Goal: Transaction & Acquisition: Obtain resource

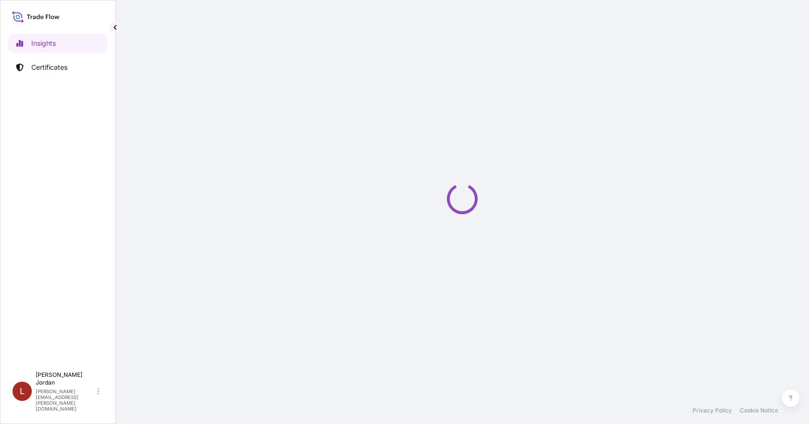
select select "2025"
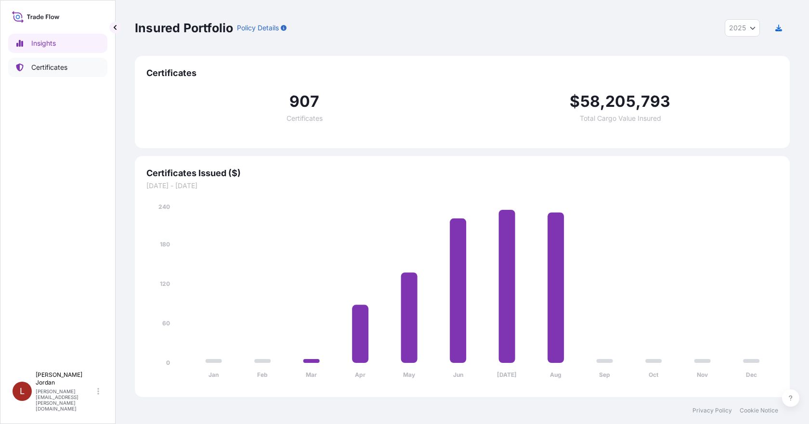
click at [67, 73] on link "Certificates" at bounding box center [57, 67] width 99 height 19
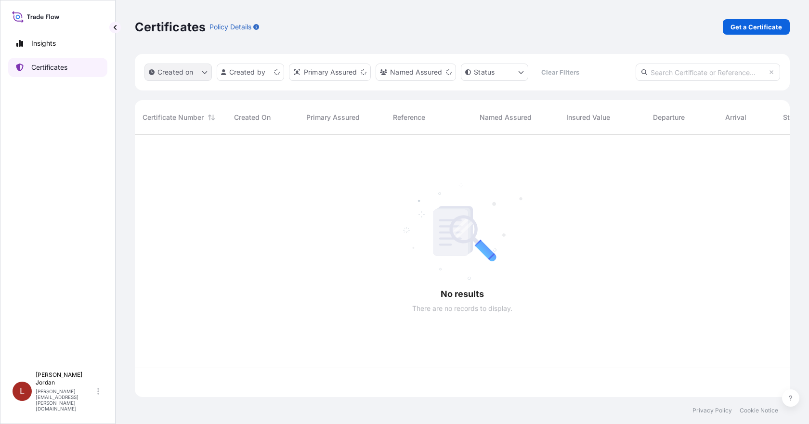
scroll to position [261, 648]
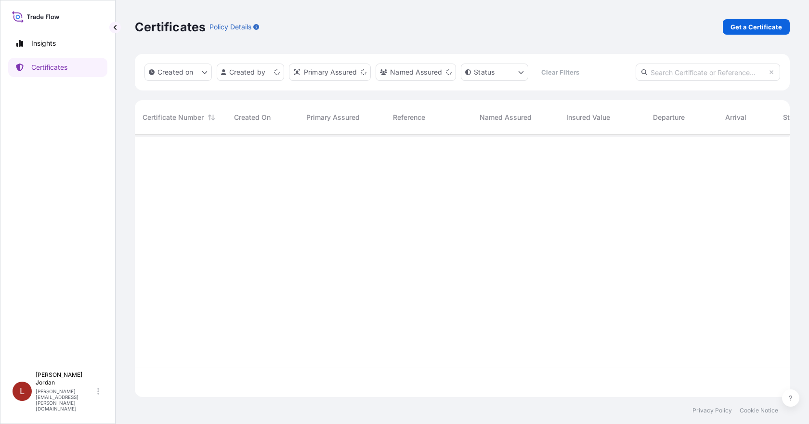
click at [716, 31] on div "Certificates Policy Details Get a Certificate" at bounding box center [462, 26] width 655 height 15
click at [738, 26] on p "Get a Certificate" at bounding box center [757, 27] width 52 height 10
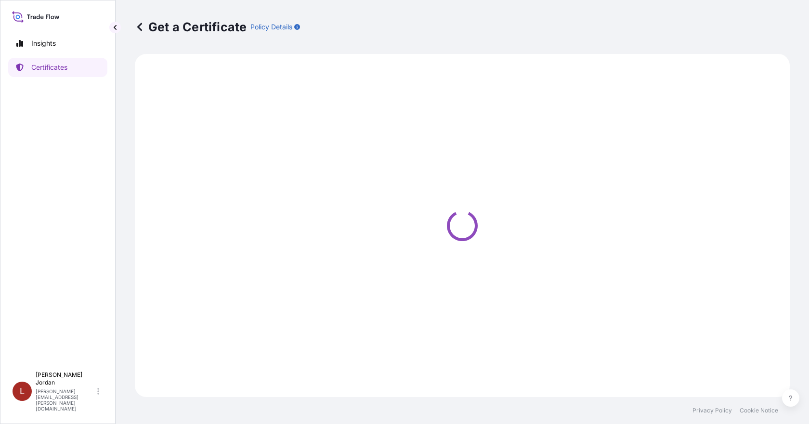
select select "Barge"
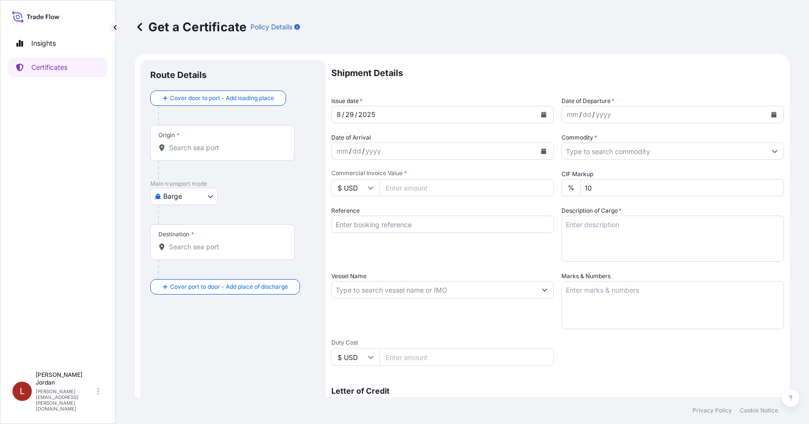
click at [219, 154] on div "Origin *" at bounding box center [222, 143] width 145 height 36
click at [219, 153] on input "Origin *" at bounding box center [226, 148] width 114 height 10
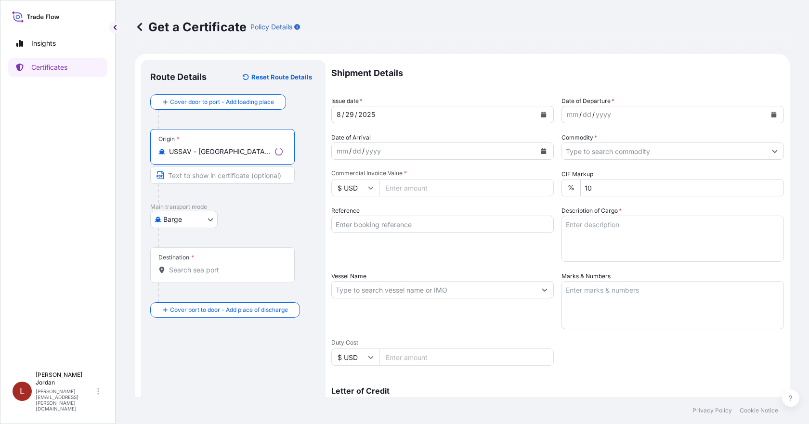
type input "USSAV - [GEOGRAPHIC_DATA], [GEOGRAPHIC_DATA]"
click at [186, 269] on input "Destination *" at bounding box center [226, 270] width 114 height 10
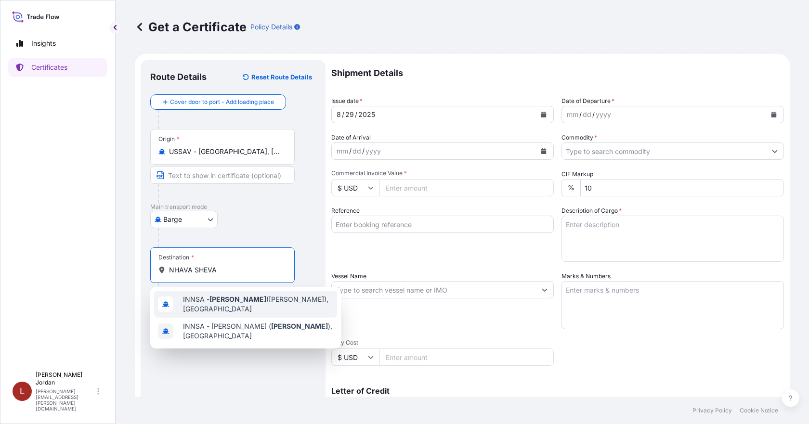
click at [215, 307] on span "INNSA - [GEOGRAPHIC_DATA] ([PERSON_NAME]), [GEOGRAPHIC_DATA]" at bounding box center [258, 304] width 150 height 19
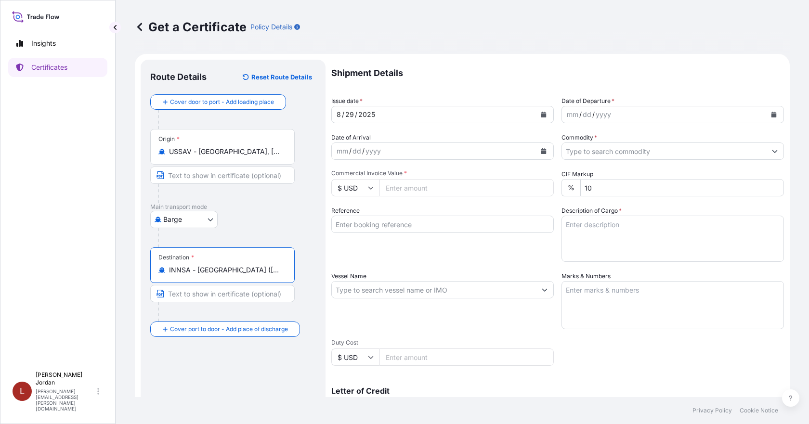
type input "INNSA - [GEOGRAPHIC_DATA] ([PERSON_NAME]), [GEOGRAPHIC_DATA]"
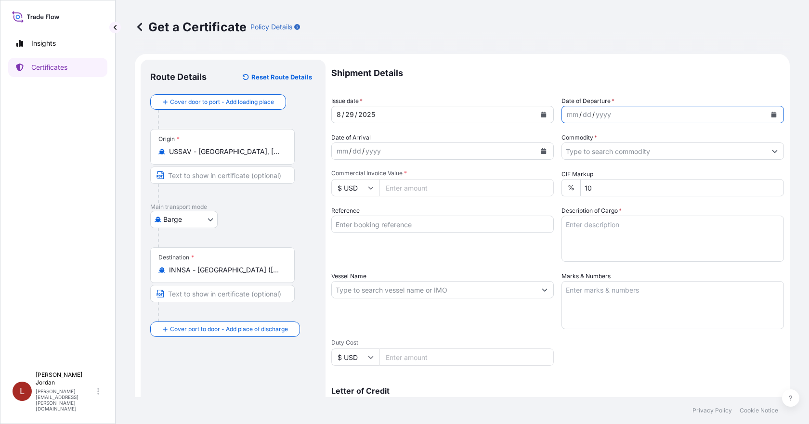
click at [772, 115] on icon "Calendar" at bounding box center [774, 115] width 5 height 6
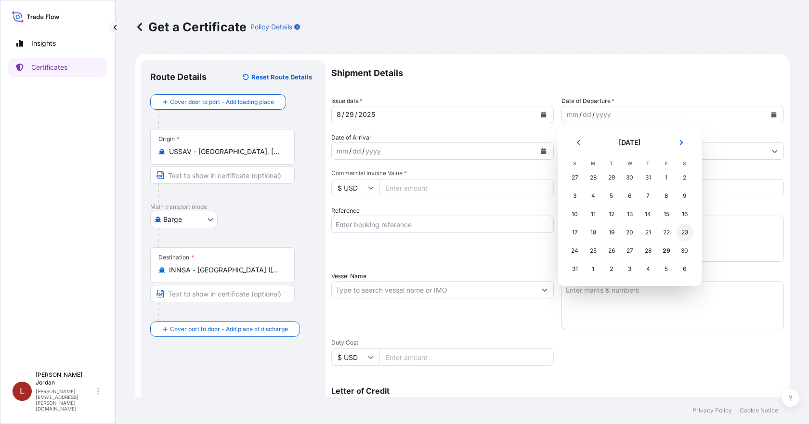
click at [690, 232] on div "23" at bounding box center [684, 232] width 17 height 17
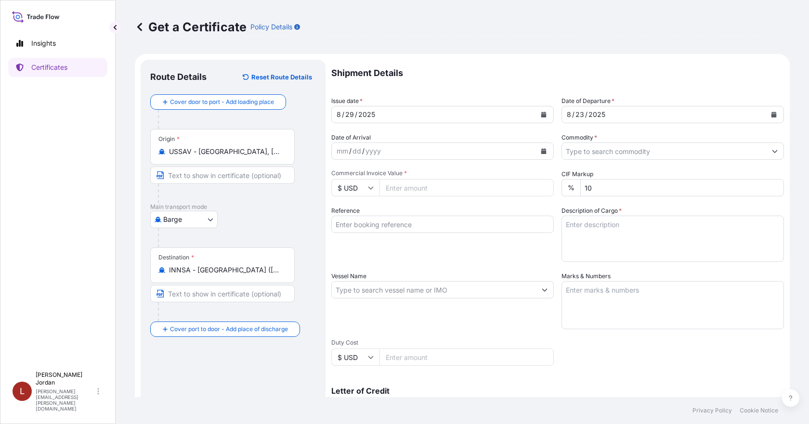
click at [414, 186] on input "Commercial Invoice Value *" at bounding box center [467, 187] width 174 height 17
paste input "18727.80"
type input "18727.80"
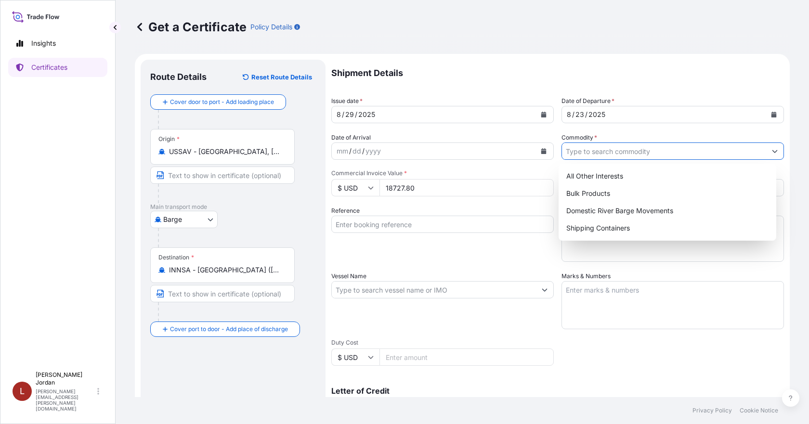
click at [645, 156] on input "Commodity *" at bounding box center [664, 151] width 204 height 17
click at [616, 229] on div "Shipping Containers" at bounding box center [668, 228] width 211 height 17
type input "Shipping Containers"
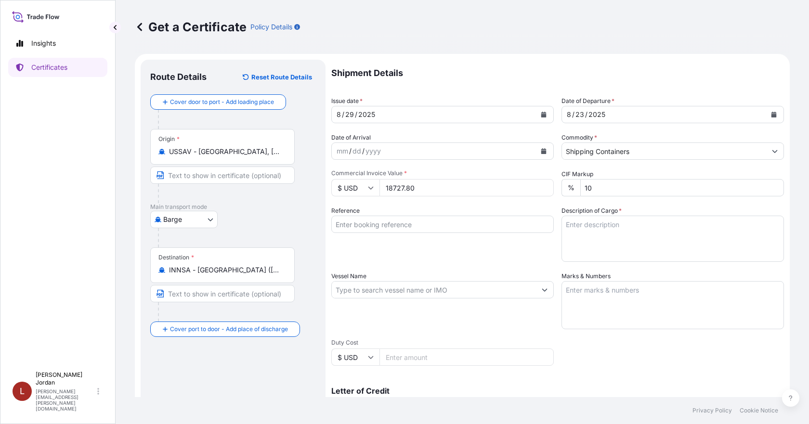
click at [369, 224] on input "Reference" at bounding box center [442, 224] width 223 height 17
paste input "80000109493"
click at [453, 224] on input "80000109493" at bounding box center [442, 224] width 223 height 17
type input "80000109493"
click at [590, 229] on textarea "Description of Cargo *" at bounding box center [673, 239] width 223 height 46
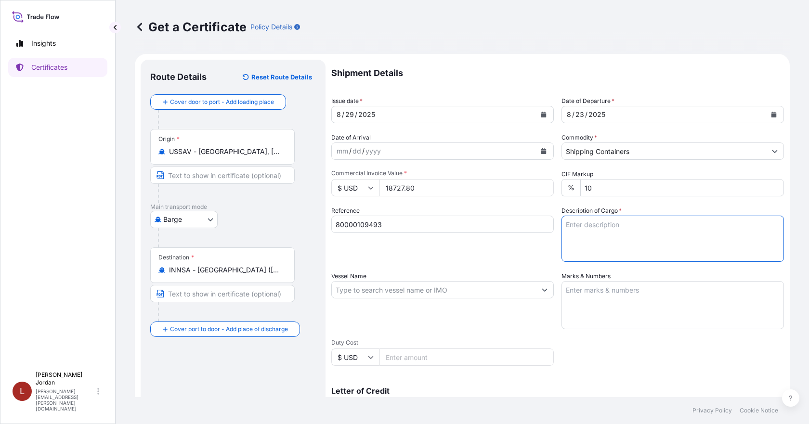
paste textarea "4 1A1 STEEL DRUMS GLUCATE DO EMULSIFIER, 57G TH DR Not Regulated. Flash Point: …"
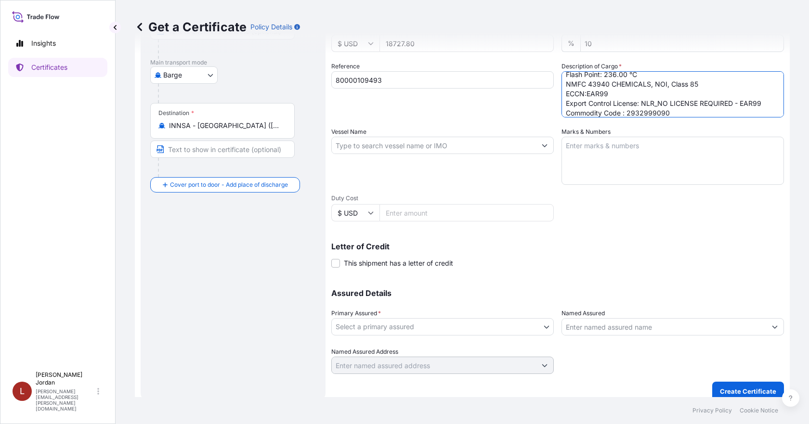
scroll to position [154, 0]
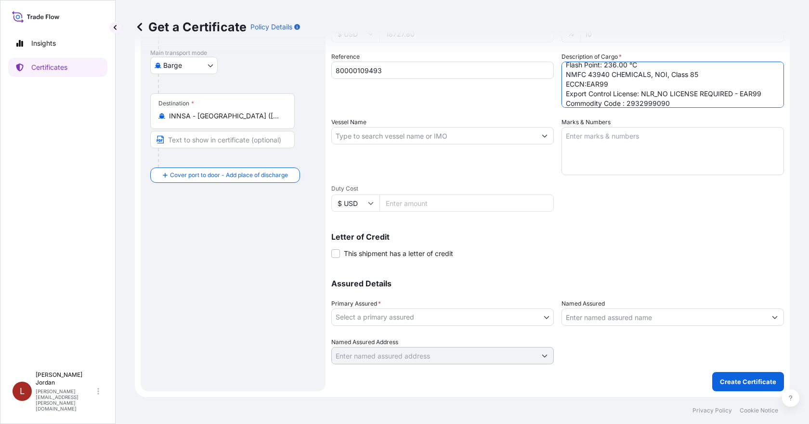
type textarea "4 1A1 STEEL DRUMS GLUCATE DO EMULSIFIER, 57G TH DR Not Regulated. Flash Point: …"
click at [521, 320] on body "Insights Certificates L [PERSON_NAME] [PERSON_NAME][EMAIL_ADDRESS][PERSON_NAME]…" at bounding box center [404, 212] width 809 height 424
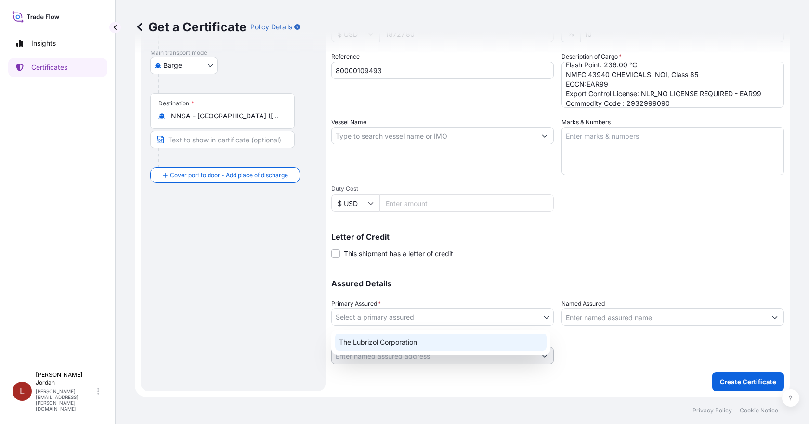
click at [499, 340] on div "The Lubrizol Corporation" at bounding box center [440, 342] width 211 height 17
select select "31566"
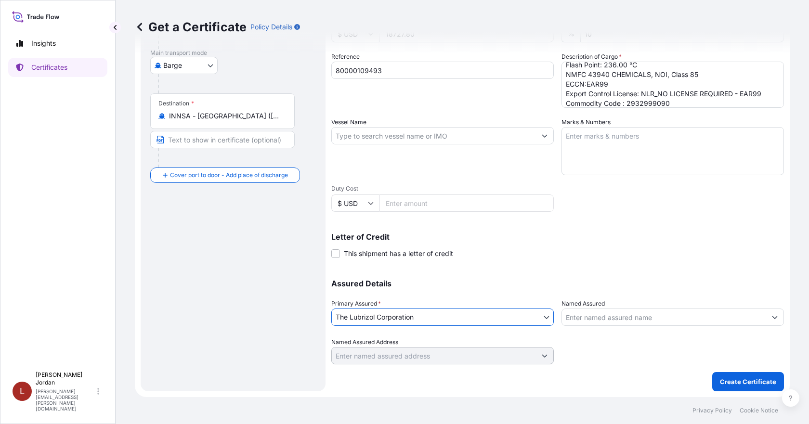
click at [599, 315] on input "Named Assured" at bounding box center [664, 317] width 204 height 17
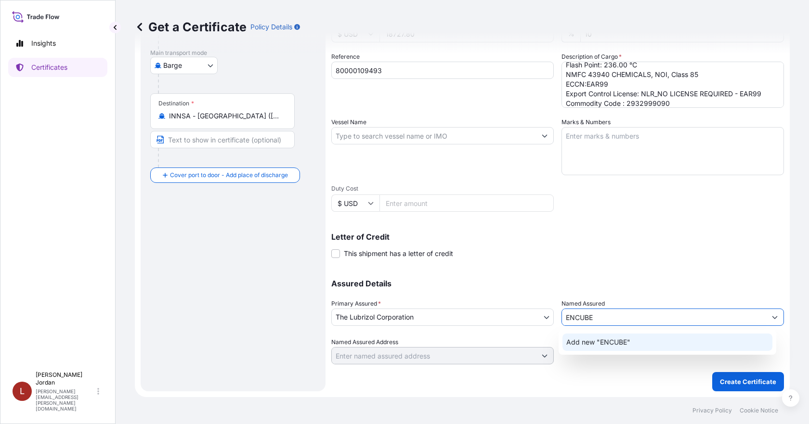
click at [590, 343] on span "Add new "ENCUBE"" at bounding box center [599, 343] width 64 height 10
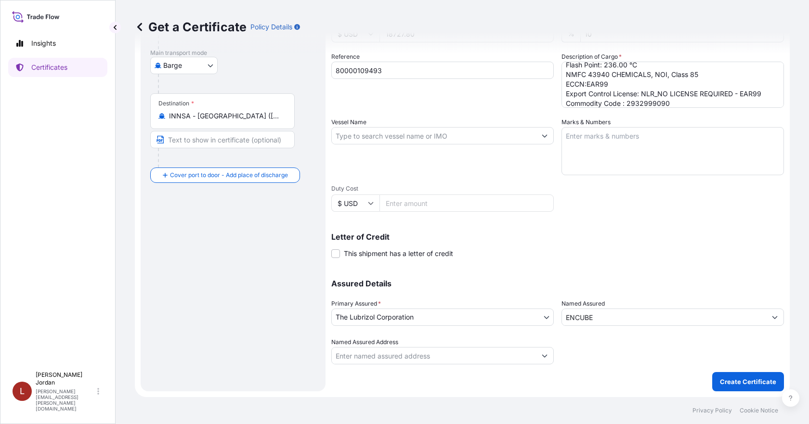
click at [610, 322] on input "ENCUBE" at bounding box center [664, 317] width 204 height 17
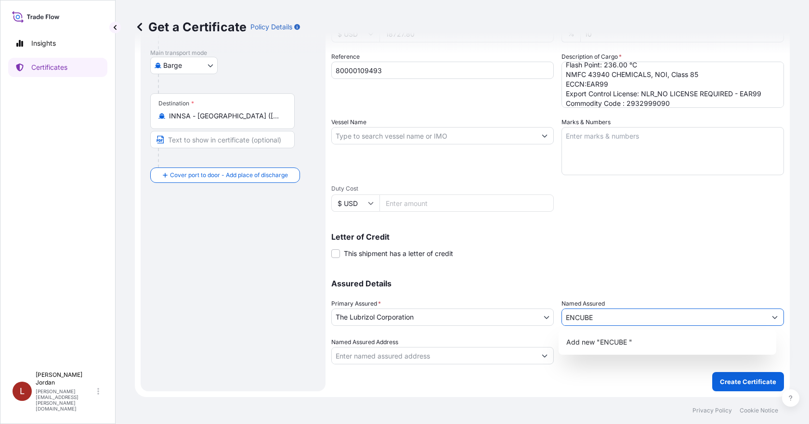
drag, startPoint x: 604, startPoint y: 319, endPoint x: 524, endPoint y: 318, distance: 79.5
click at [516, 320] on div "Assured Details Primary Assured * The Lubrizol Corporation The Lubrizol Corpora…" at bounding box center [557, 316] width 453 height 96
paste input "ETHICALS PVT LTD"
type input "ENCUBE ETHICALS PVT LTD"
click at [630, 278] on div "Assured Details Primary Assured * The Lubrizol Corporation The Lubrizol Corpora…" at bounding box center [557, 316] width 453 height 96
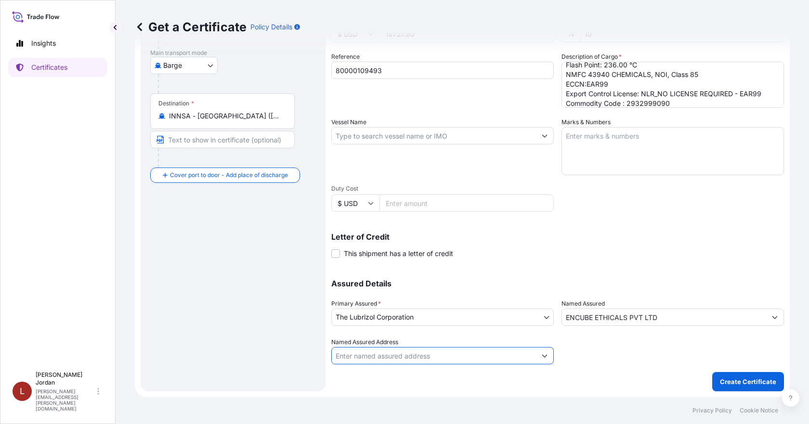
click at [491, 360] on input "Named Assured Address" at bounding box center [434, 355] width 204 height 17
click at [647, 360] on div at bounding box center [673, 351] width 223 height 27
drag, startPoint x: 382, startPoint y: 354, endPoint x: 392, endPoint y: 365, distance: 14.7
click at [383, 358] on input "Named Assured Address" at bounding box center [434, 355] width 204 height 17
paste input "C/1, Madkaim Industrial Estate"
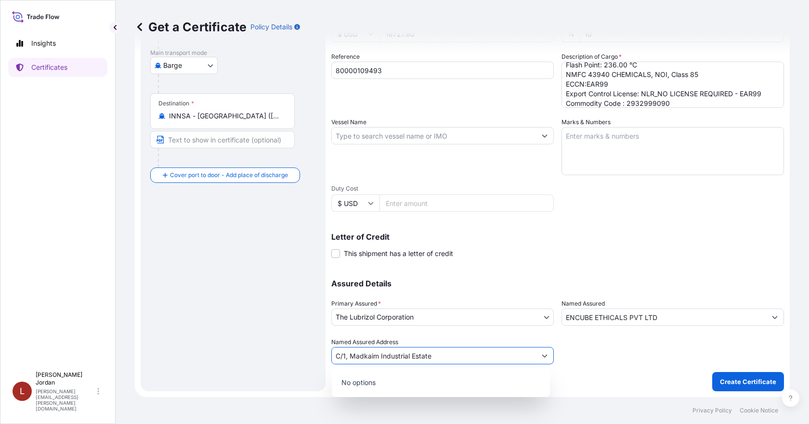
type input "C/1, Madkaim Industrial Estate"
click at [563, 361] on div at bounding box center [673, 351] width 223 height 27
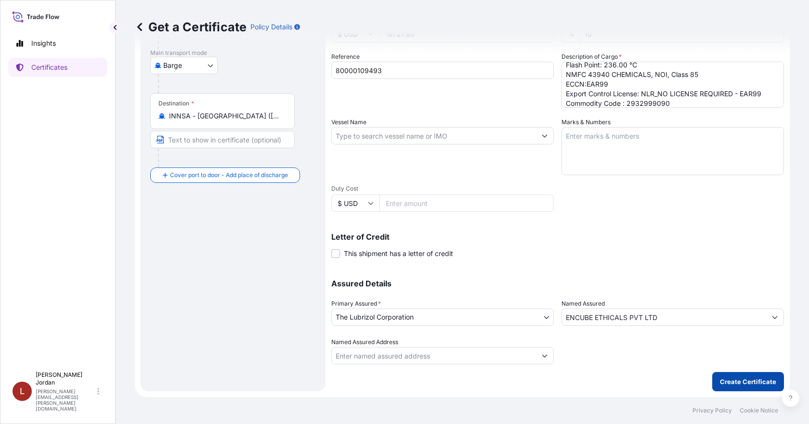
click at [732, 381] on p "Create Certificate" at bounding box center [748, 382] width 56 height 10
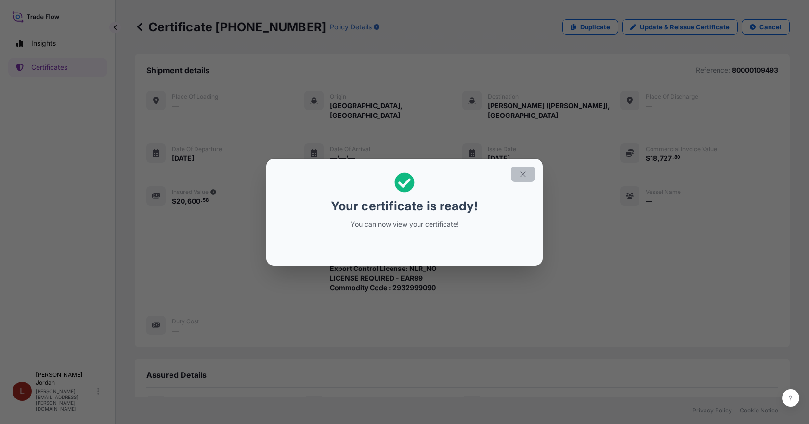
click at [520, 171] on icon "button" at bounding box center [523, 174] width 9 height 9
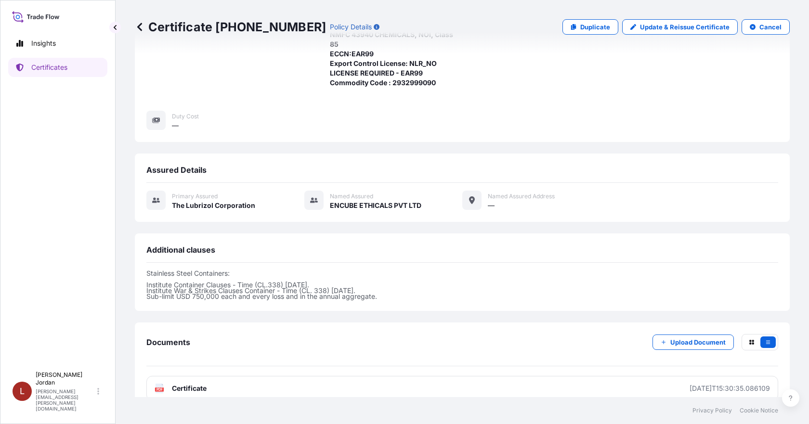
scroll to position [211, 0]
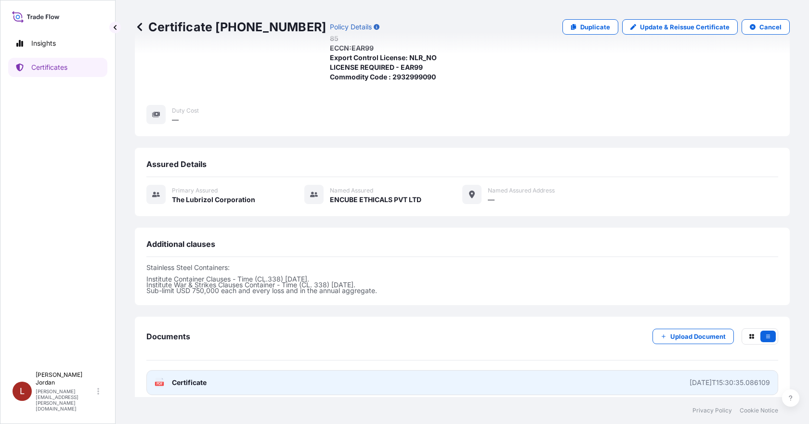
click at [594, 373] on link "PDF Certificate [DATE]T15:30:35.086109" at bounding box center [462, 382] width 632 height 25
